Goal: Task Accomplishment & Management: Use online tool/utility

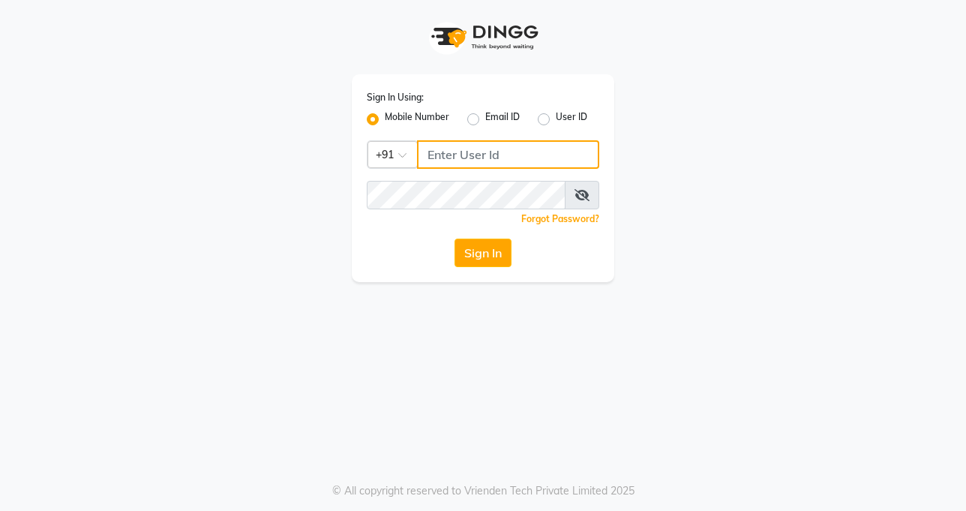
click at [545, 165] on input "Username" at bounding box center [508, 154] width 182 height 29
click at [546, 166] on input "Username" at bounding box center [508, 154] width 182 height 29
click at [548, 152] on input "Username" at bounding box center [508, 154] width 182 height 29
type input "9899922622"
click at [522, 177] on div "Sign In Using: Mobile Number Email ID User ID Country Code × [PHONE_NUMBER] Rem…" at bounding box center [483, 178] width 263 height 208
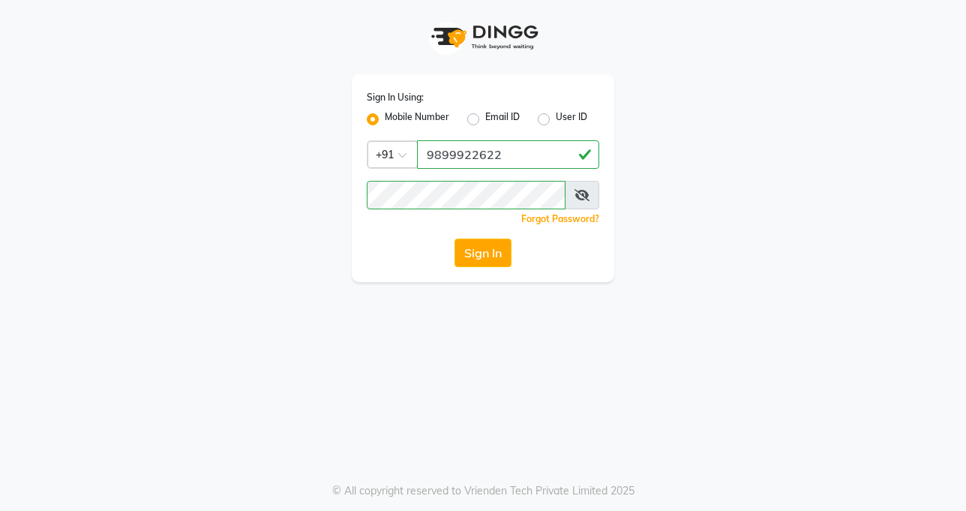
click at [488, 424] on div "Sign In Using: Mobile Number Email ID User ID Country Code × [PHONE_NUMBER] Rem…" at bounding box center [483, 255] width 966 height 511
click at [479, 251] on button "Sign In" at bounding box center [483, 253] width 57 height 29
click at [479, 251] on div "Sign In" at bounding box center [483, 253] width 233 height 29
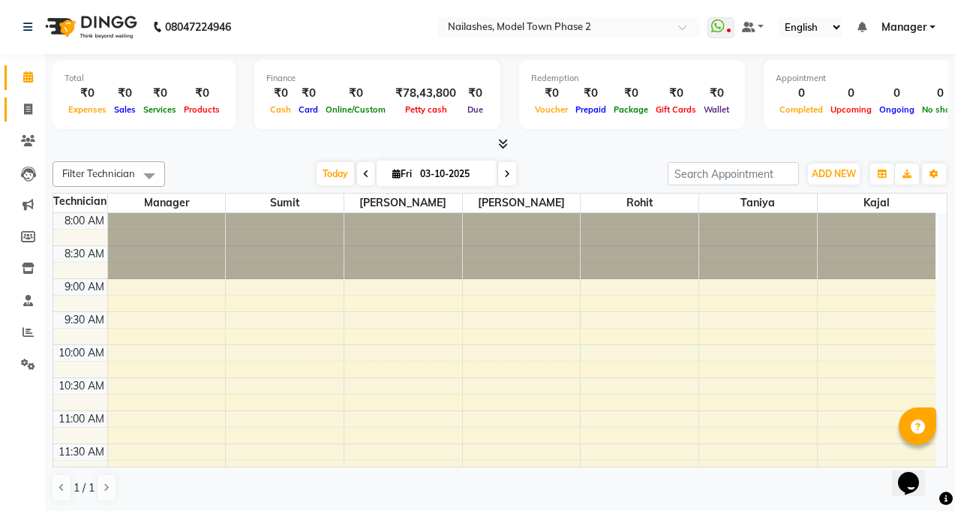
click at [12, 104] on link "Invoice" at bounding box center [23, 110] width 36 height 25
select select "service"
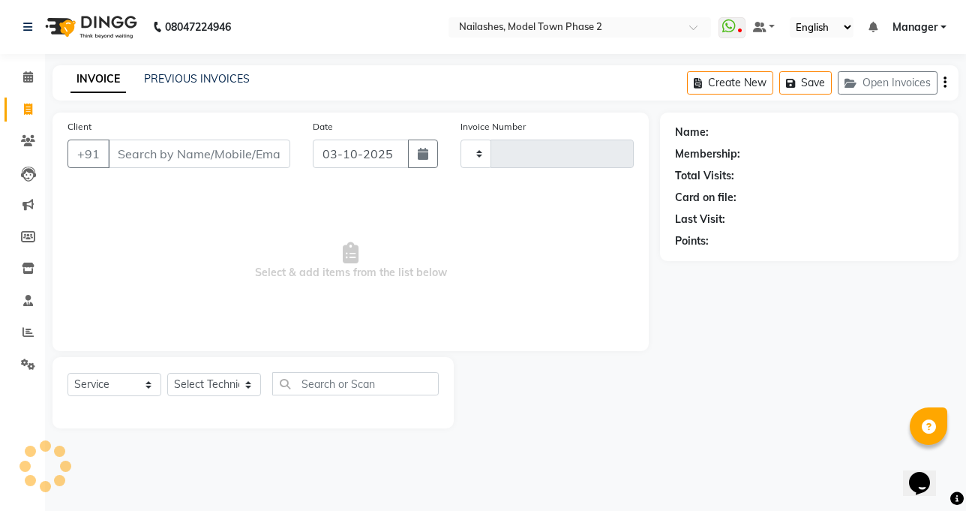
click at [191, 155] on input "Client" at bounding box center [199, 154] width 182 height 29
type input "1492"
select select "3840"
click at [172, 80] on link "PREVIOUS INVOICES" at bounding box center [197, 79] width 106 height 14
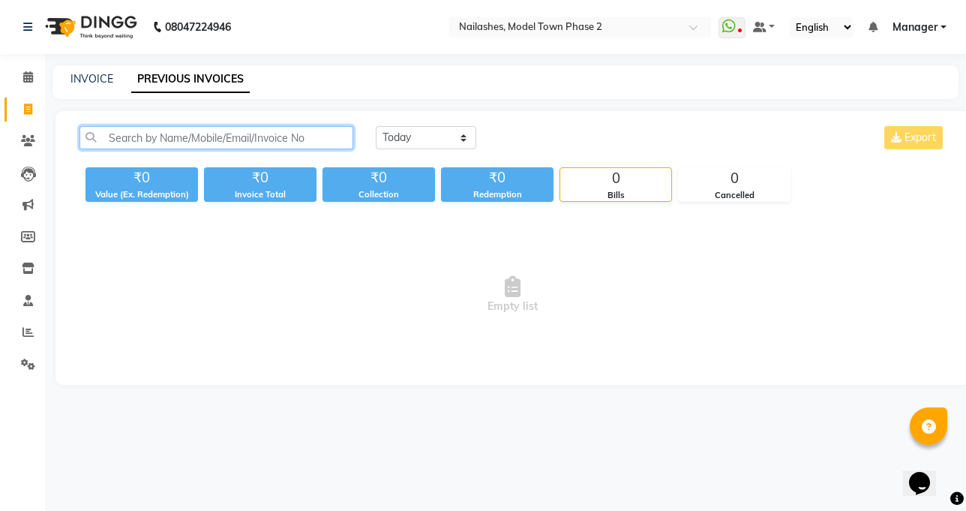
click at [166, 136] on input "text" at bounding box center [217, 137] width 274 height 23
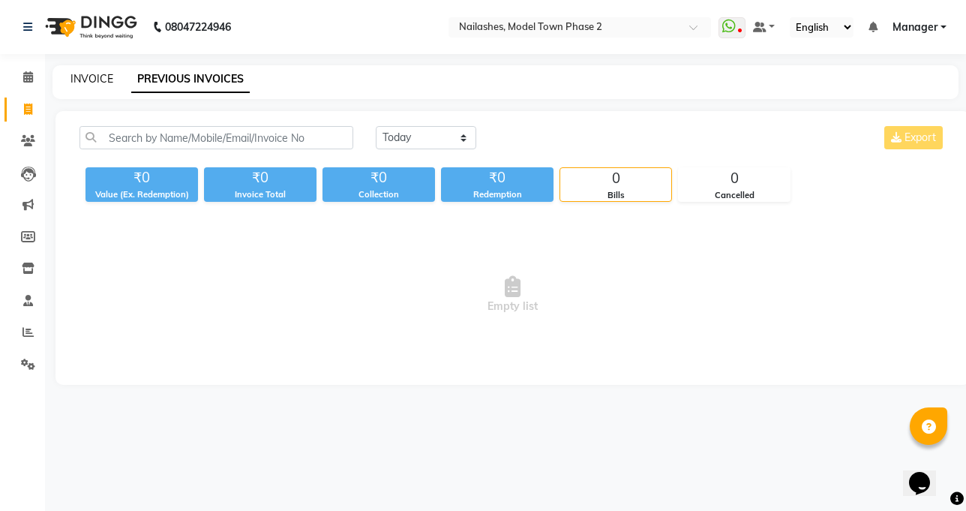
click at [76, 74] on link "INVOICE" at bounding box center [92, 79] width 43 height 14
select select "3840"
select select "service"
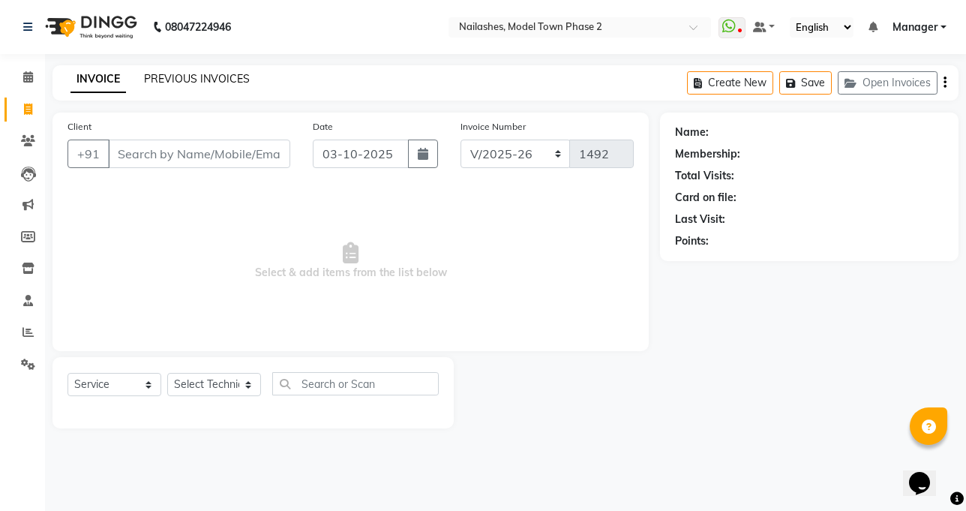
click at [183, 77] on link "PREVIOUS INVOICES" at bounding box center [197, 79] width 106 height 14
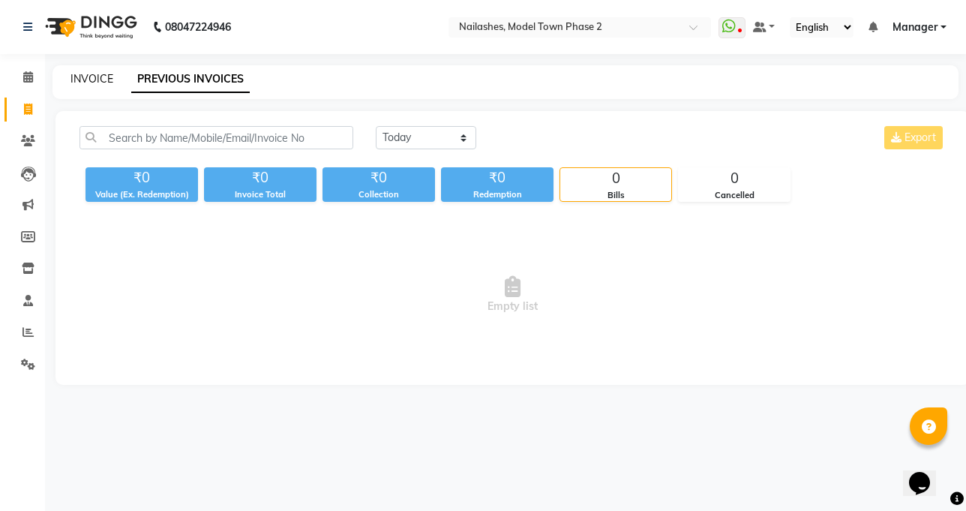
click at [101, 79] on link "INVOICE" at bounding box center [92, 79] width 43 height 14
select select "service"
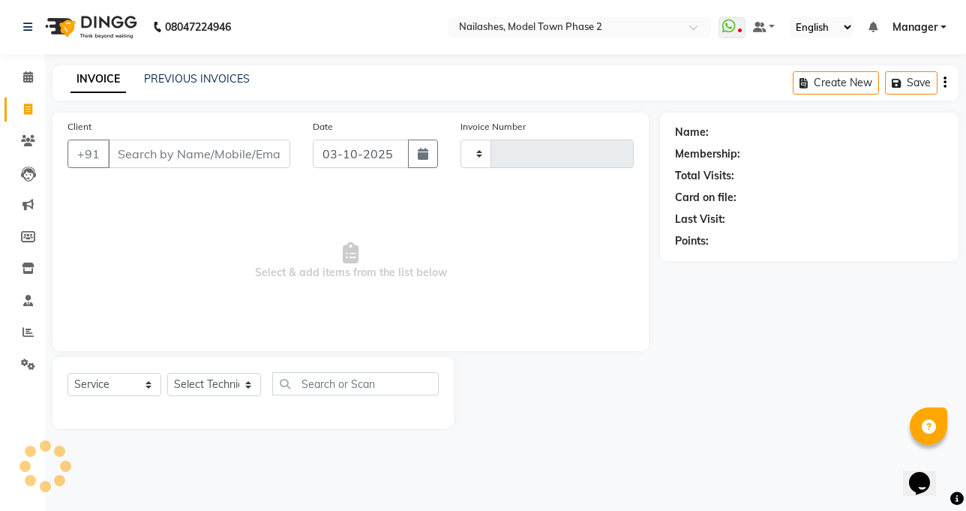
type input "1492"
select select "3840"
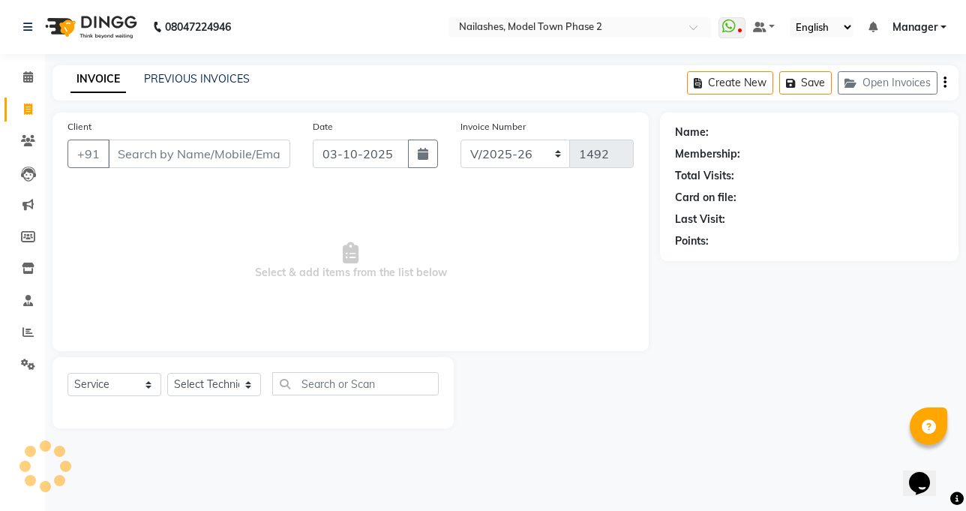
click at [134, 166] on input "Client" at bounding box center [199, 154] width 182 height 29
click at [185, 82] on link "PREVIOUS INVOICES" at bounding box center [197, 79] width 106 height 14
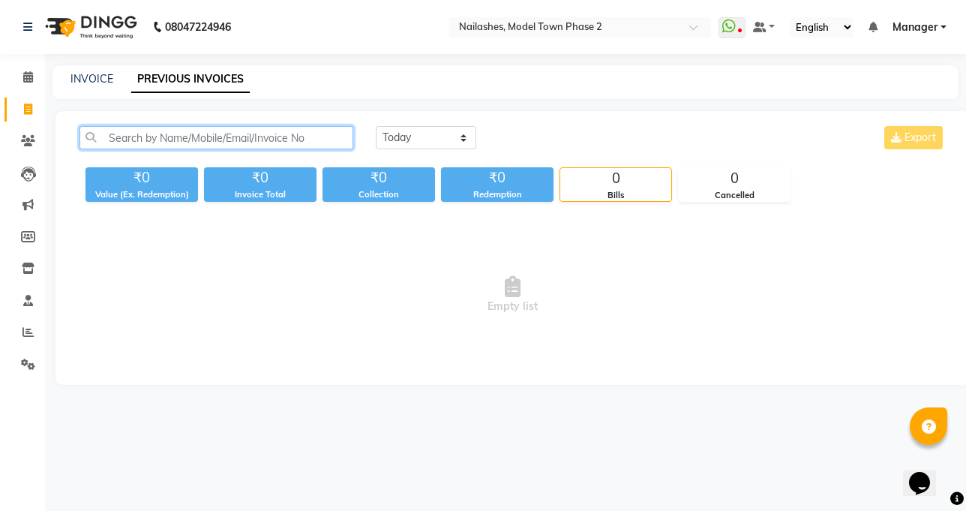
click at [191, 139] on input "text" at bounding box center [217, 137] width 274 height 23
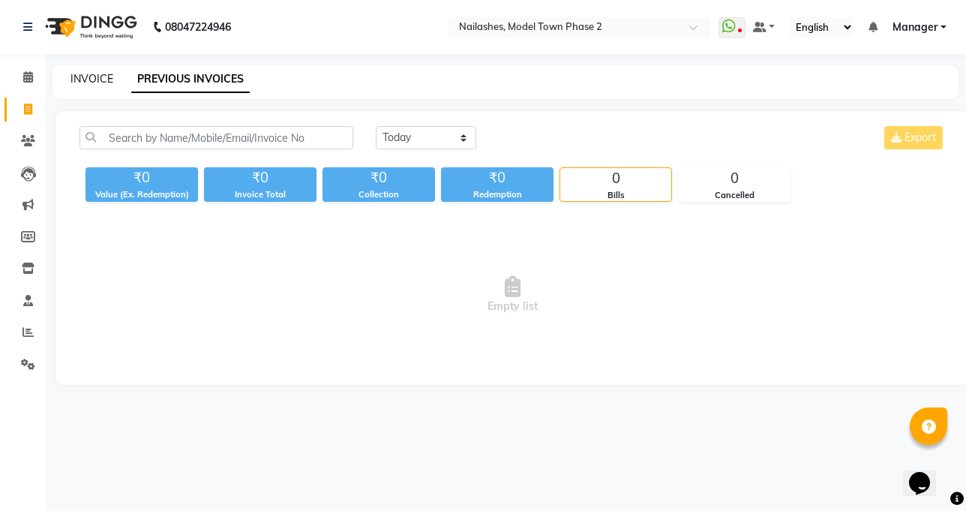
click at [80, 84] on link "INVOICE" at bounding box center [92, 79] width 43 height 14
select select "service"
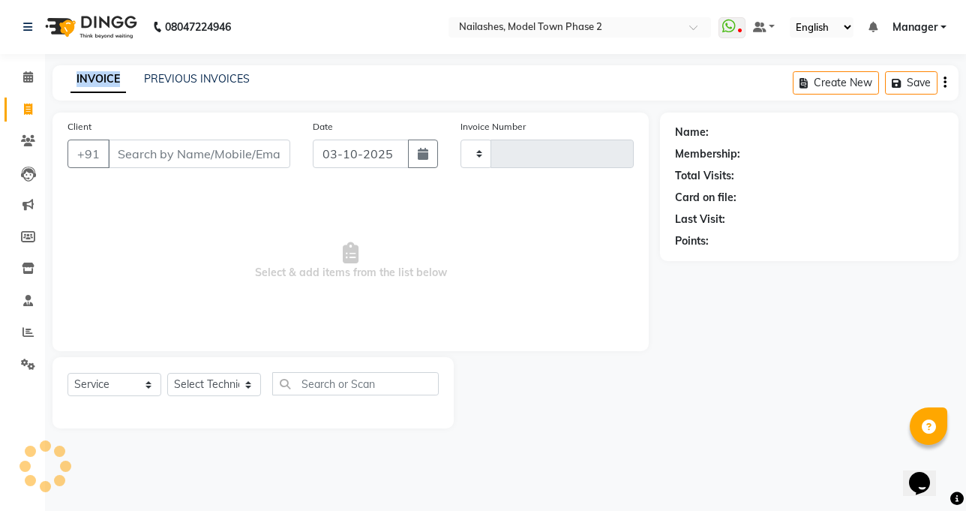
type input "1492"
select select "3840"
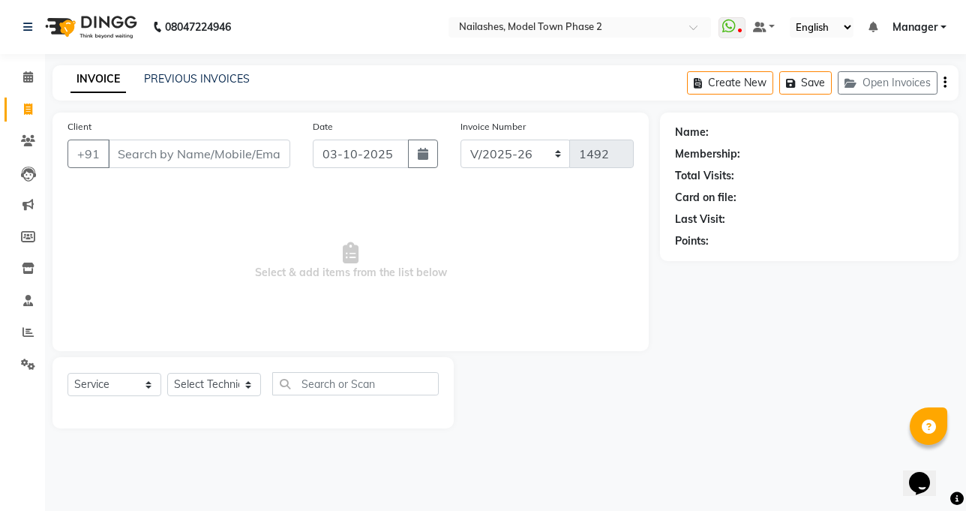
click at [199, 114] on div "Client +91 Date [DATE] Invoice Number BTH/2025-26 RED/2025-26 V/2025 V/[PHONE_N…" at bounding box center [351, 232] width 596 height 239
click at [205, 83] on link "PREVIOUS INVOICES" at bounding box center [197, 79] width 106 height 14
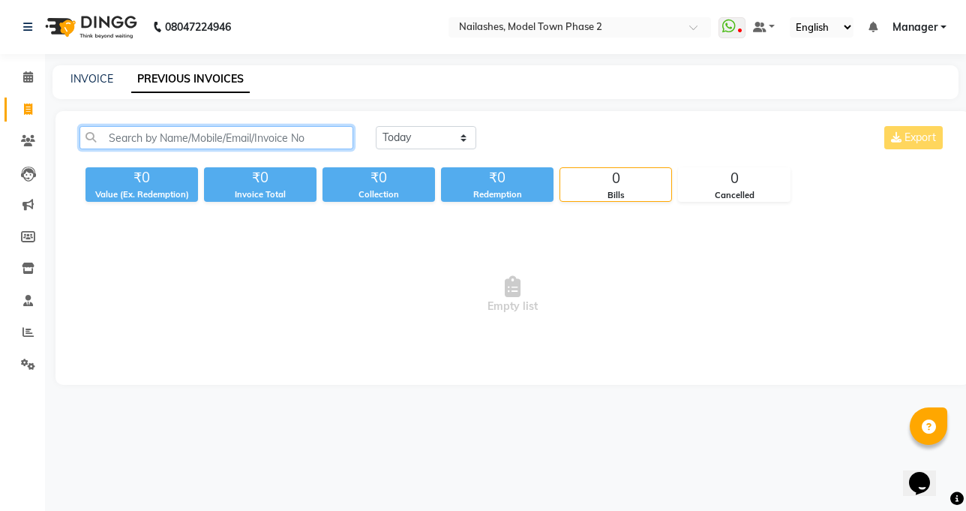
click at [196, 136] on input "text" at bounding box center [217, 137] width 274 height 23
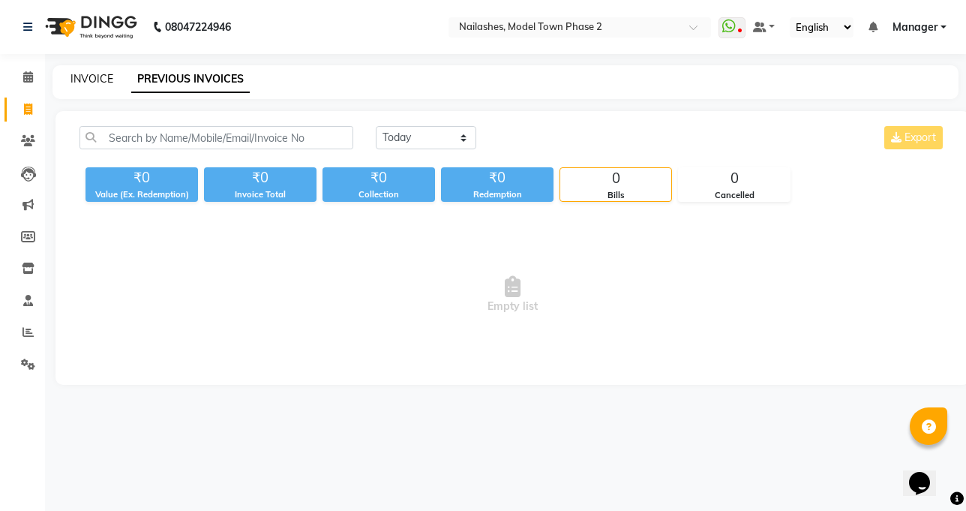
click at [79, 83] on link "INVOICE" at bounding box center [92, 79] width 43 height 14
select select "service"
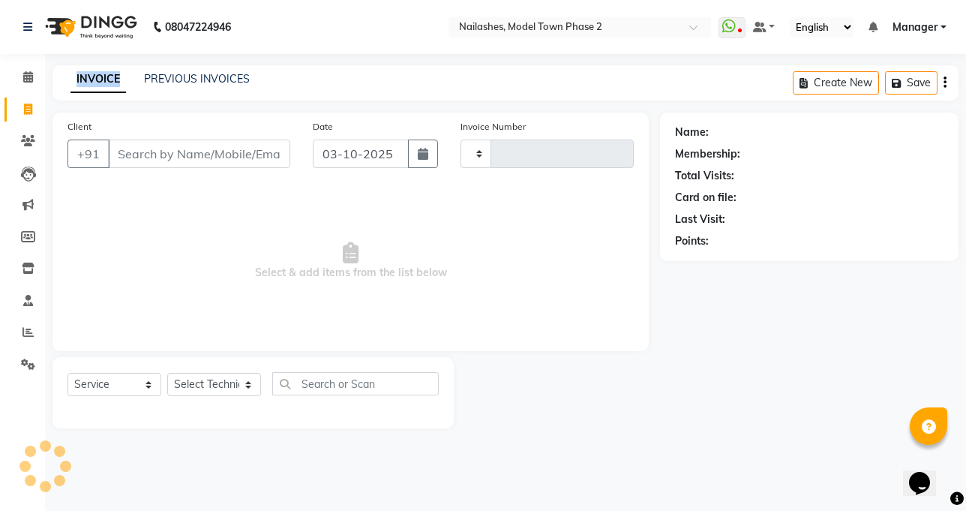
type input "1492"
select select "3840"
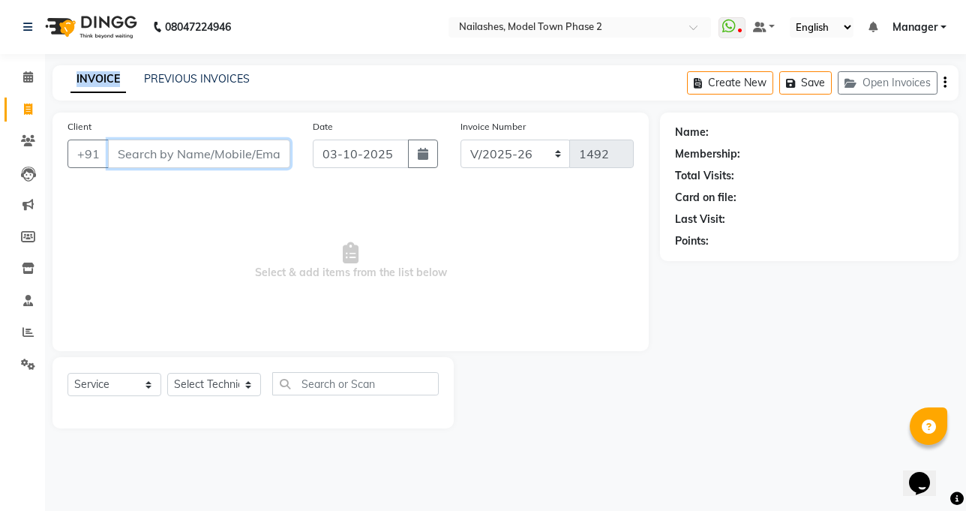
click at [134, 157] on input "Client" at bounding box center [199, 154] width 182 height 29
click at [272, 155] on input "Client" at bounding box center [199, 154] width 182 height 29
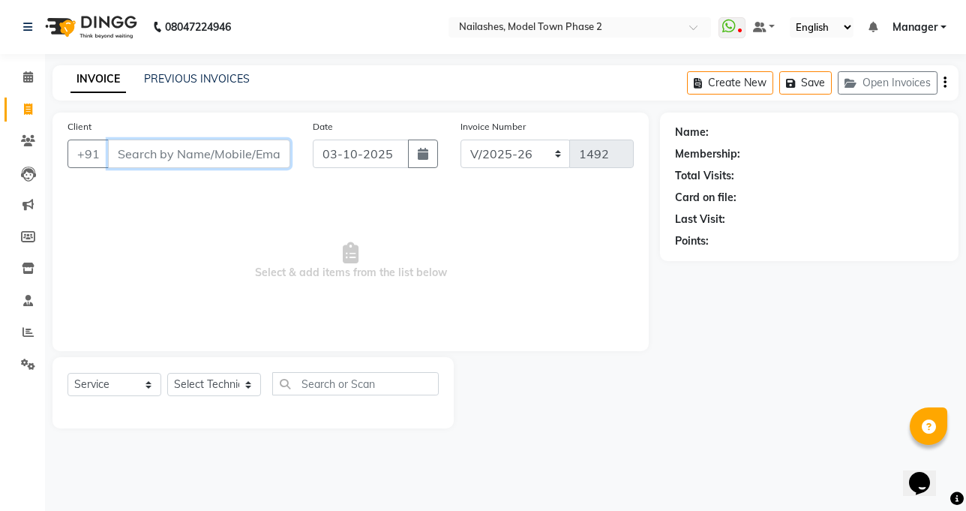
click at [269, 155] on input "Client" at bounding box center [199, 154] width 182 height 29
click at [181, 79] on link "PREVIOUS INVOICES" at bounding box center [197, 79] width 106 height 14
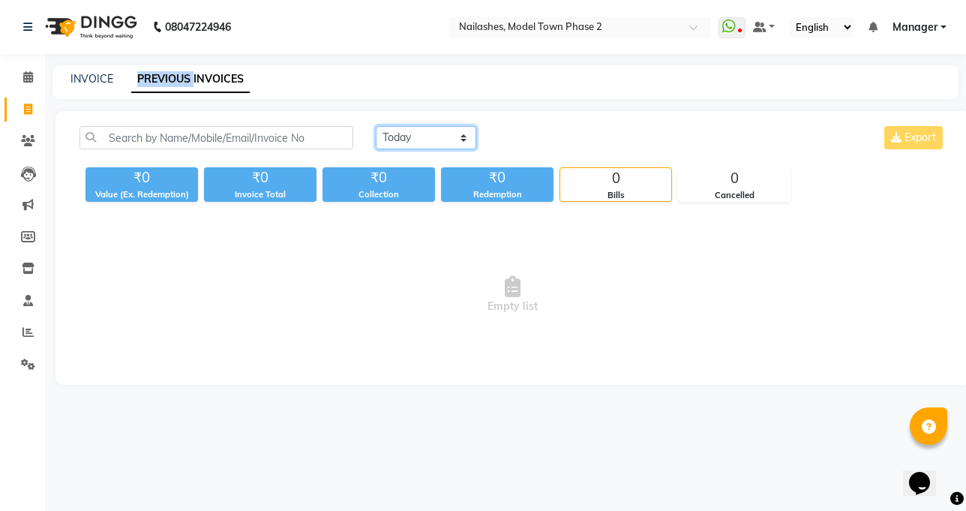
click at [400, 135] on select "[DATE] [DATE] Custom Range" at bounding box center [426, 137] width 101 height 23
click at [446, 134] on select "[DATE] [DATE] Custom Range" at bounding box center [426, 137] width 101 height 23
click at [449, 136] on select "[DATE] [DATE] Custom Range" at bounding box center [426, 137] width 101 height 23
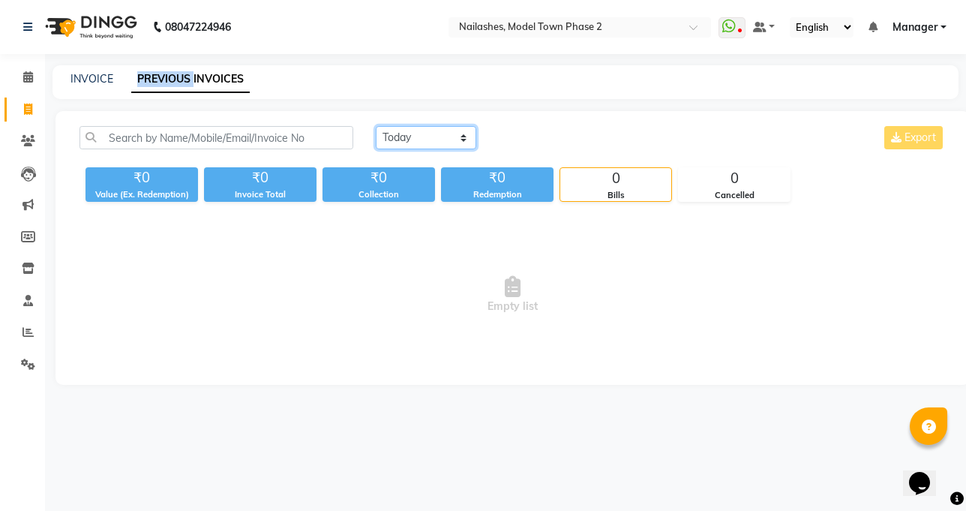
select select "[DATE]"
click at [376, 126] on select "[DATE] [DATE] Custom Range" at bounding box center [426, 137] width 101 height 23
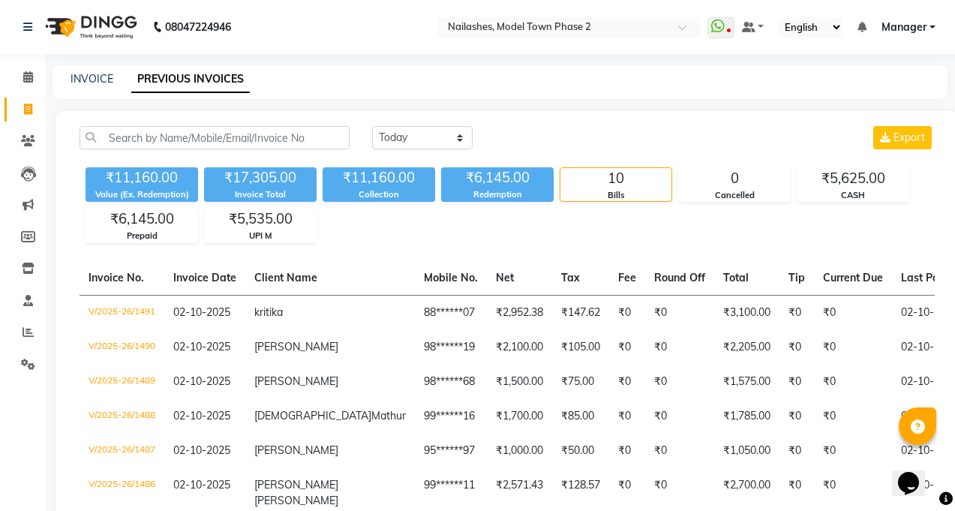
click at [629, 104] on main "INVOICE PREVIOUS INVOICES [DATE] [DATE] Custom Range Export ₹11,160.00 Value (E…" at bounding box center [500, 401] width 910 height 672
